Goal: Transaction & Acquisition: Purchase product/service

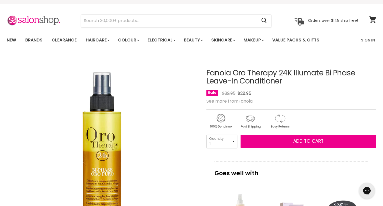
scroll to position [8, 0]
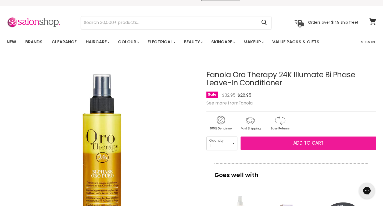
click at [302, 142] on span "Add to cart" at bounding box center [308, 142] width 30 height 6
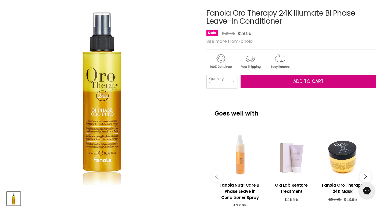
scroll to position [0, 0]
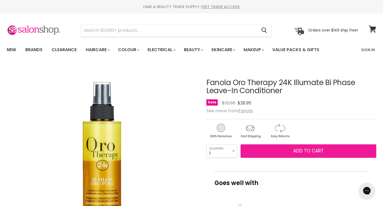
click at [311, 149] on span "Add to cart" at bounding box center [308, 150] width 30 height 6
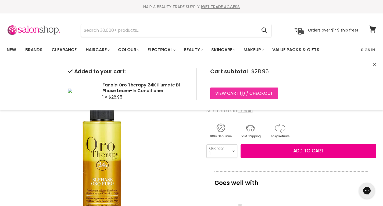
click at [248, 96] on link "View cart ( 1 ) / Checkout" at bounding box center [244, 93] width 68 height 12
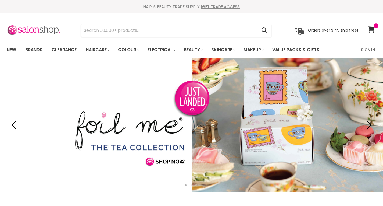
type input "Fanola Oro Therapy 24K Illumate Bi Phase Leave-In Conditioner"
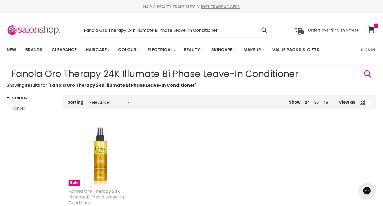
click at [101, 192] on link "Fanola Oro Therapy 24K Illumate Bi Phase Leave-In Conditioner" at bounding box center [96, 196] width 55 height 17
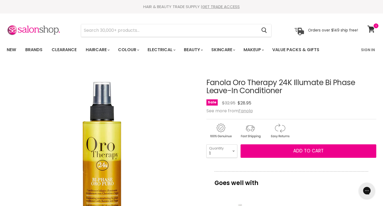
select select "2"
click at [206, 156] on select "1 2 3 4 5 6 7 8 9 10+" at bounding box center [221, 150] width 31 height 13
type input "2"
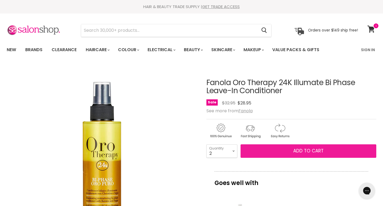
click at [335, 158] on button "Add to cart" at bounding box center [309, 150] width 136 height 13
click at [313, 154] on span "Add to cart" at bounding box center [308, 150] width 30 height 6
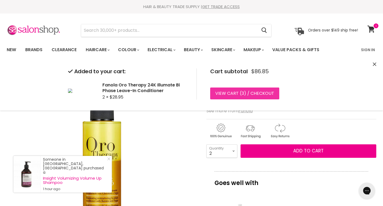
click at [254, 90] on link "View cart ( 3 ) / Checkout" at bounding box center [244, 93] width 69 height 12
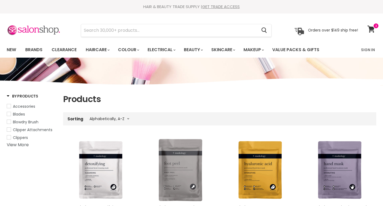
select select "title-ascending"
click at [371, 28] on icon at bounding box center [370, 29] width 7 height 7
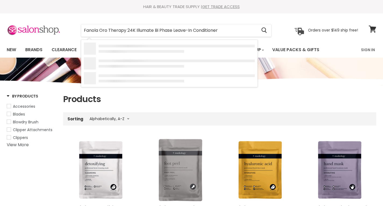
select select "title-ascending"
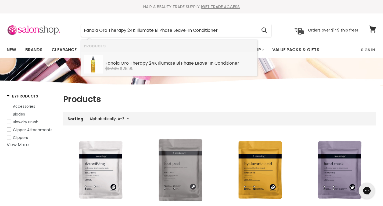
click at [131, 63] on b "Therapy" at bounding box center [139, 63] width 18 height 6
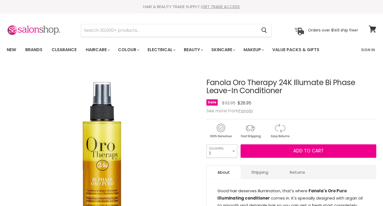
click at [229, 151] on select "1 2 3 4 5 6 7 8 9 10+" at bounding box center [221, 150] width 31 height 13
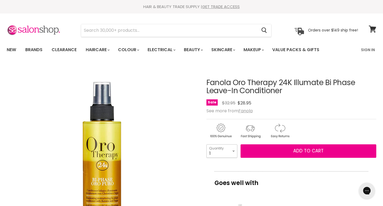
select select "2"
click at [206, 156] on select "1 2 3 4 5 6 7 8 9 10+" at bounding box center [221, 150] width 31 height 13
type input "2"
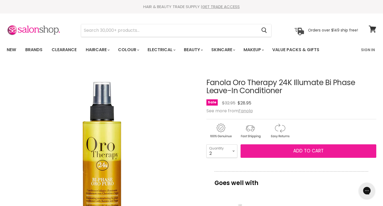
click at [303, 154] on span "Add to cart" at bounding box center [308, 150] width 30 height 6
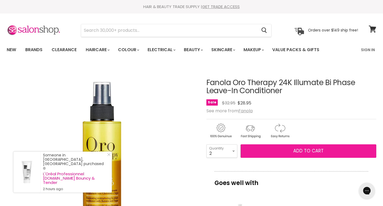
click at [313, 154] on span "Add to cart" at bounding box center [308, 150] width 30 height 6
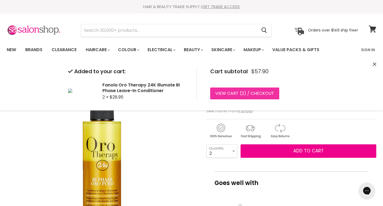
click at [244, 93] on link "View cart ( 2 ) / Checkout" at bounding box center [244, 93] width 69 height 12
